Goal: Task Accomplishment & Management: Manage account settings

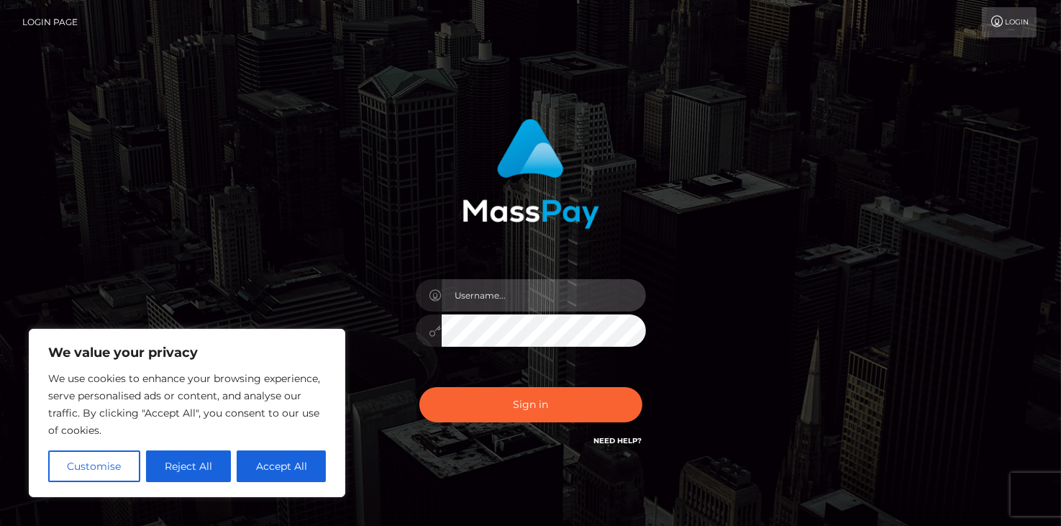
click at [515, 290] on input "text" at bounding box center [543, 295] width 204 height 32
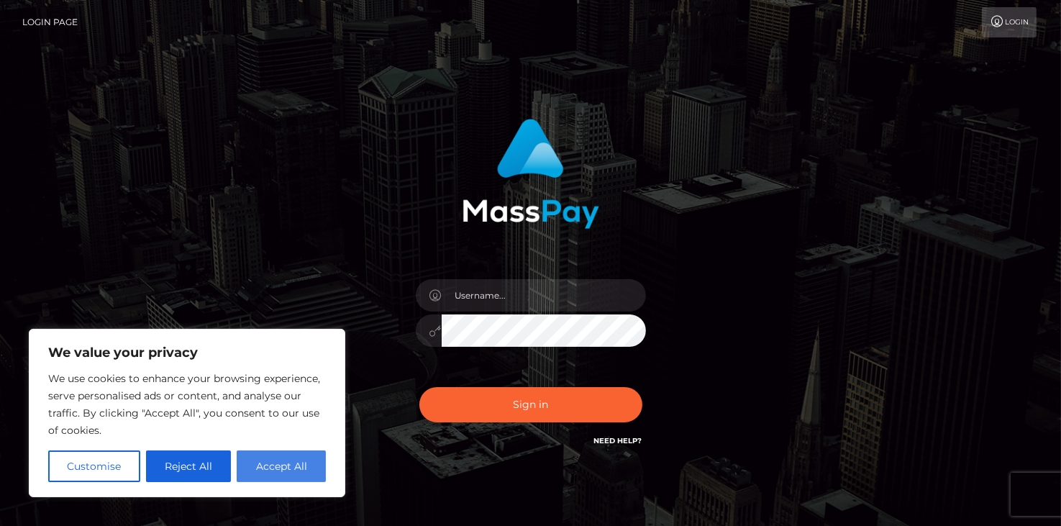
click at [296, 465] on button "Accept All" at bounding box center [281, 466] width 89 height 32
checkbox input "true"
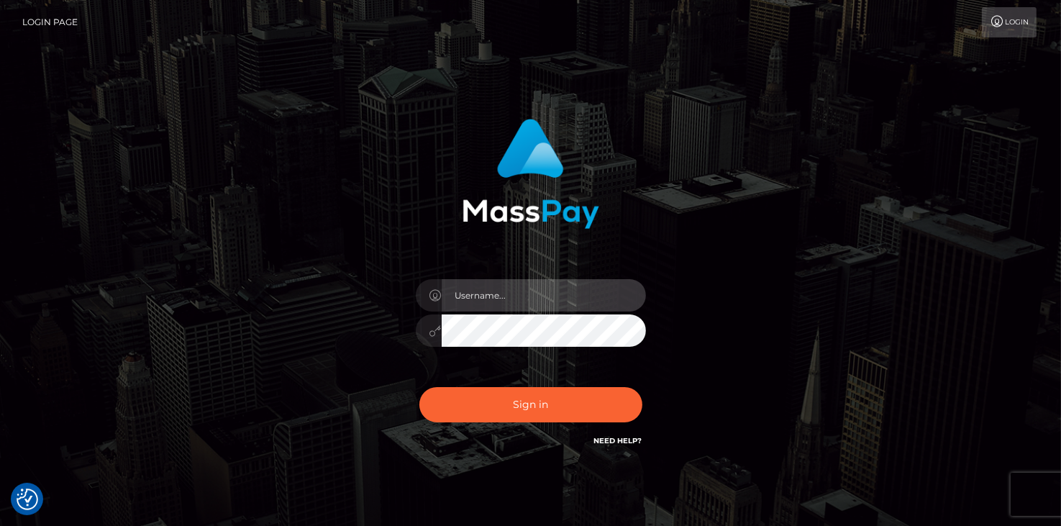
click at [482, 291] on input "text" at bounding box center [543, 295] width 204 height 32
type input "[EMAIL_ADDRESS][DOMAIN_NAME]"
click at [419, 387] on button "Sign in" at bounding box center [530, 404] width 223 height 35
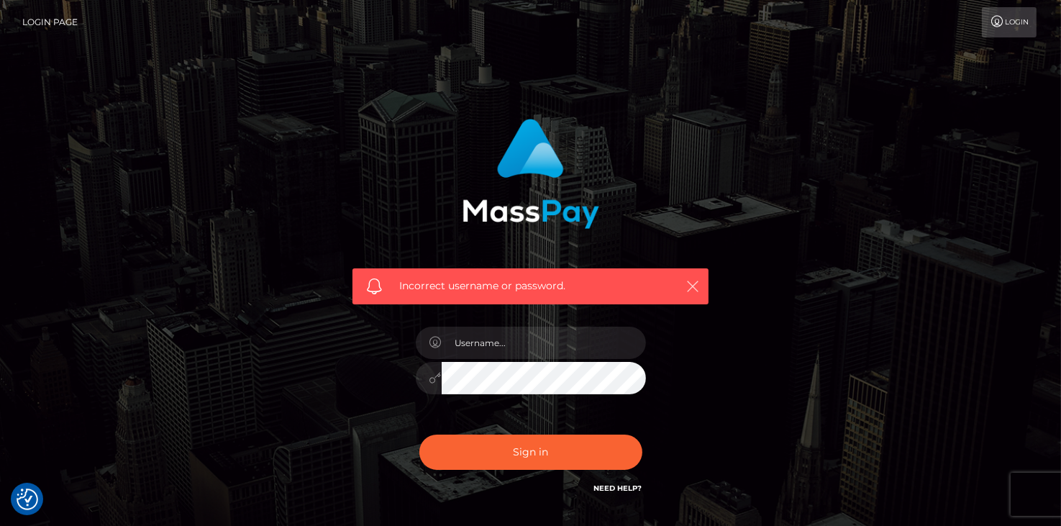
click at [693, 288] on icon "button" at bounding box center [692, 286] width 14 height 14
click at [516, 342] on input "text" at bounding box center [543, 342] width 204 height 32
type input "[EMAIL_ADDRESS][DOMAIN_NAME]"
click at [419, 434] on button "Sign in" at bounding box center [530, 451] width 223 height 35
click at [511, 327] on input "text" at bounding box center [543, 342] width 204 height 32
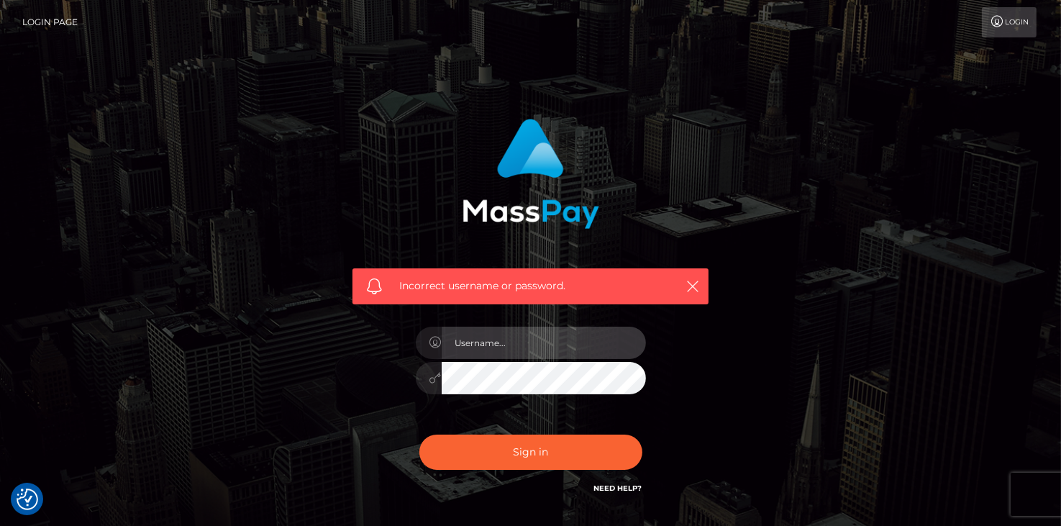
type input "[EMAIL_ADDRESS][DOMAIN_NAME]"
click at [419, 434] on button "Sign in" at bounding box center [530, 451] width 223 height 35
